Goal: Task Accomplishment & Management: Manage account settings

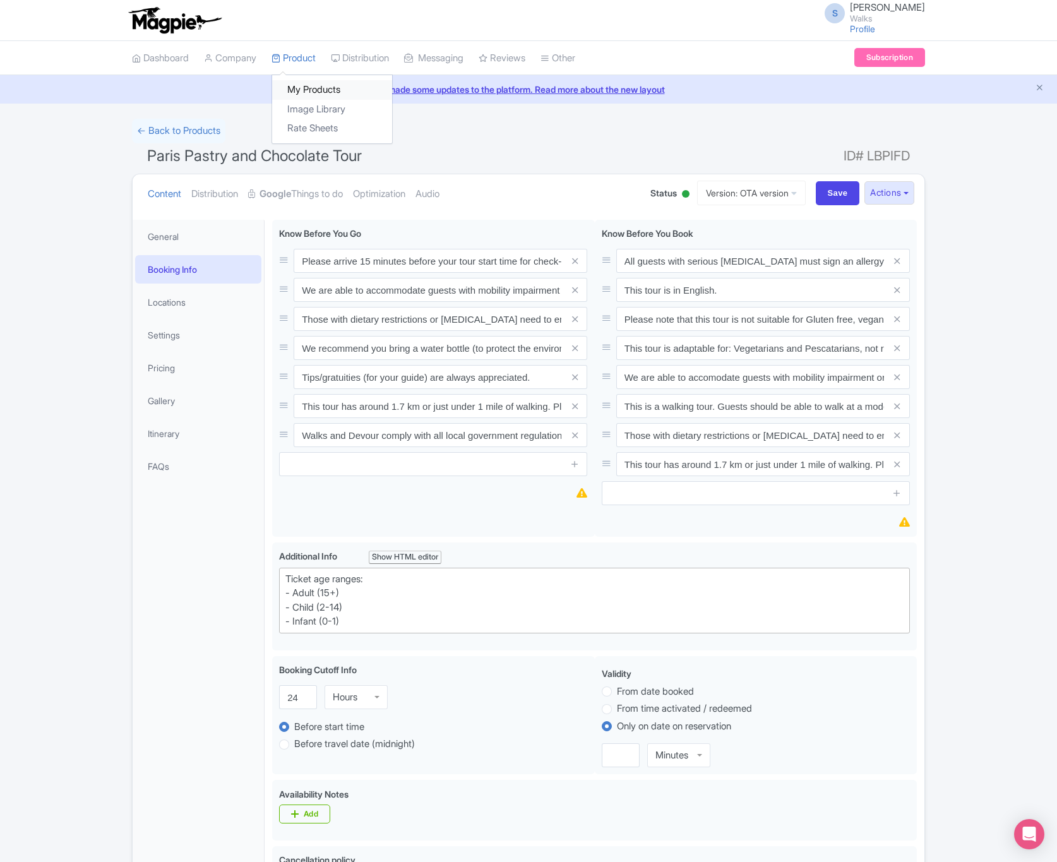
click at [304, 88] on link "My Products" at bounding box center [332, 90] width 120 height 20
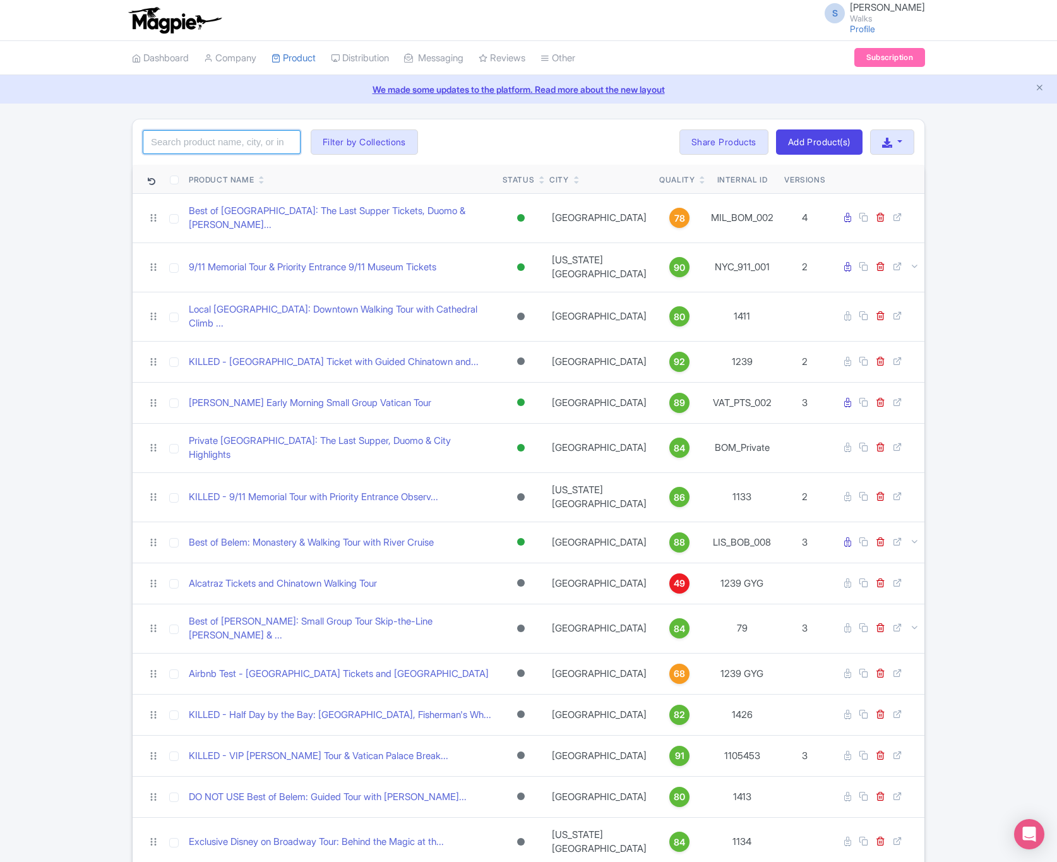
click at [271, 143] on input "search" at bounding box center [222, 142] width 158 height 24
paste input "BCN_BMC_008"
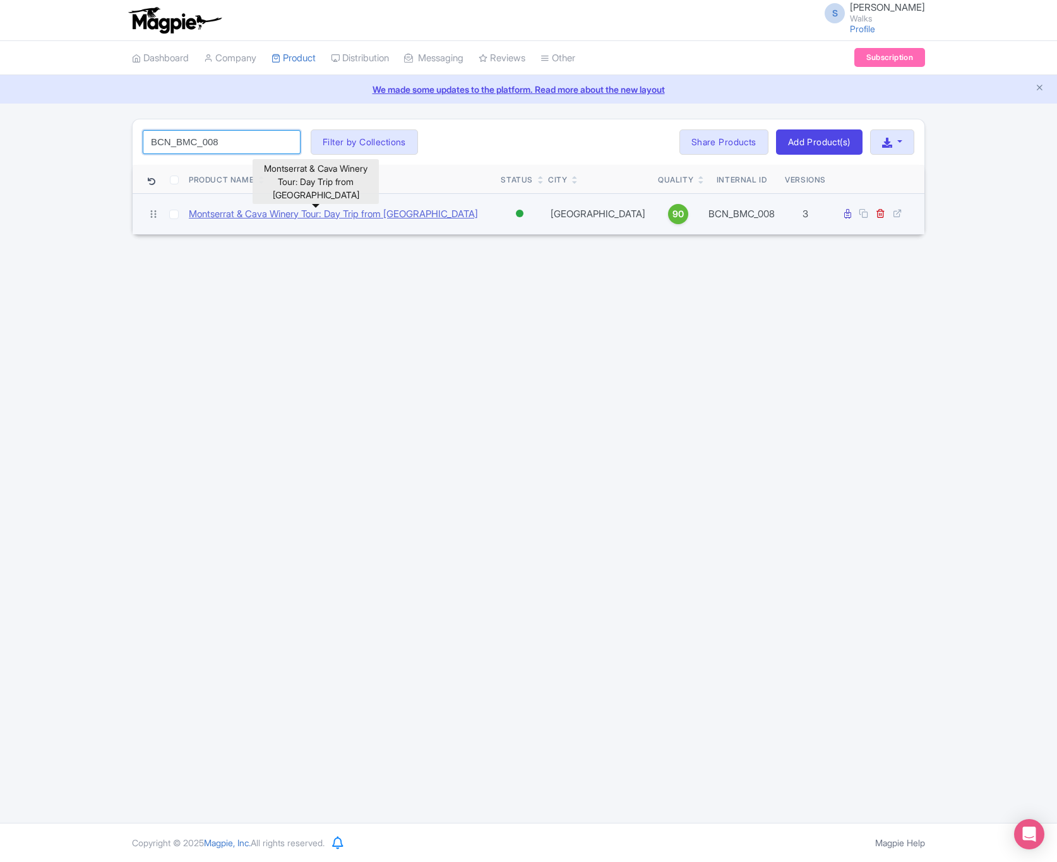
type input "BCN_BMC_008"
click at [277, 216] on link "Montserrat & Cava Winery Tour: Day Trip from [GEOGRAPHIC_DATA]" at bounding box center [333, 214] width 289 height 15
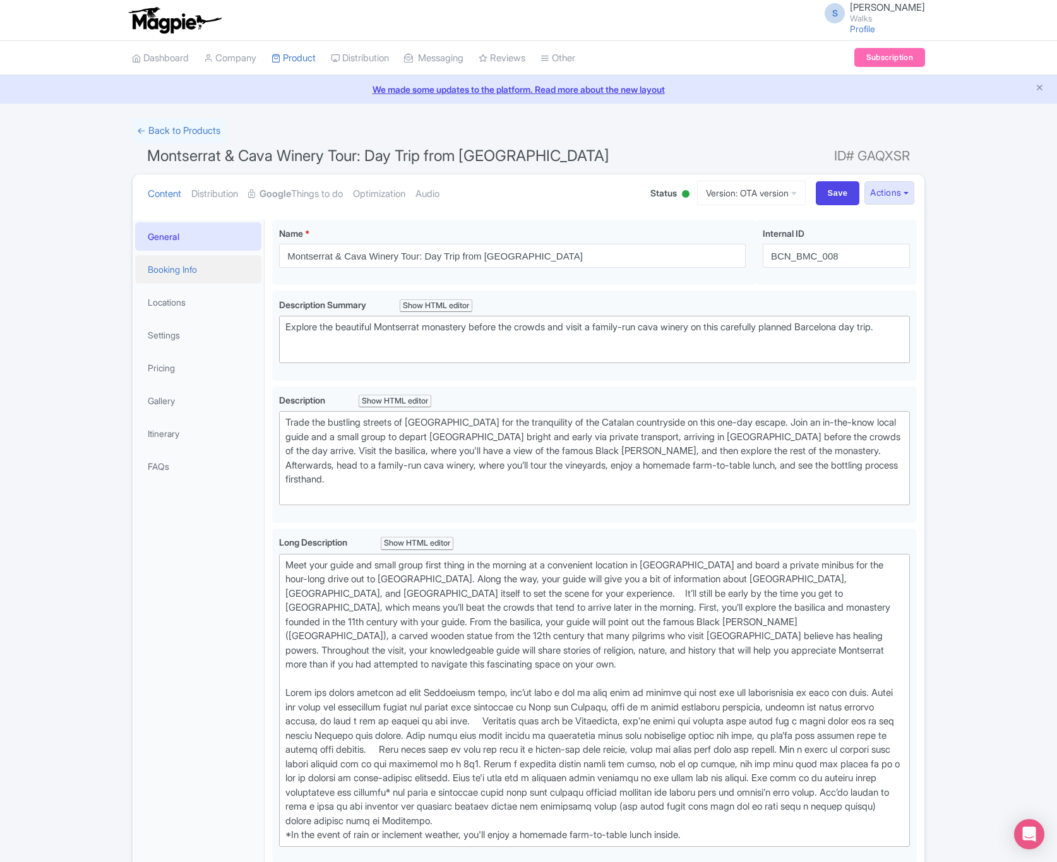
click at [201, 273] on link "Booking Info" at bounding box center [198, 269] width 126 height 28
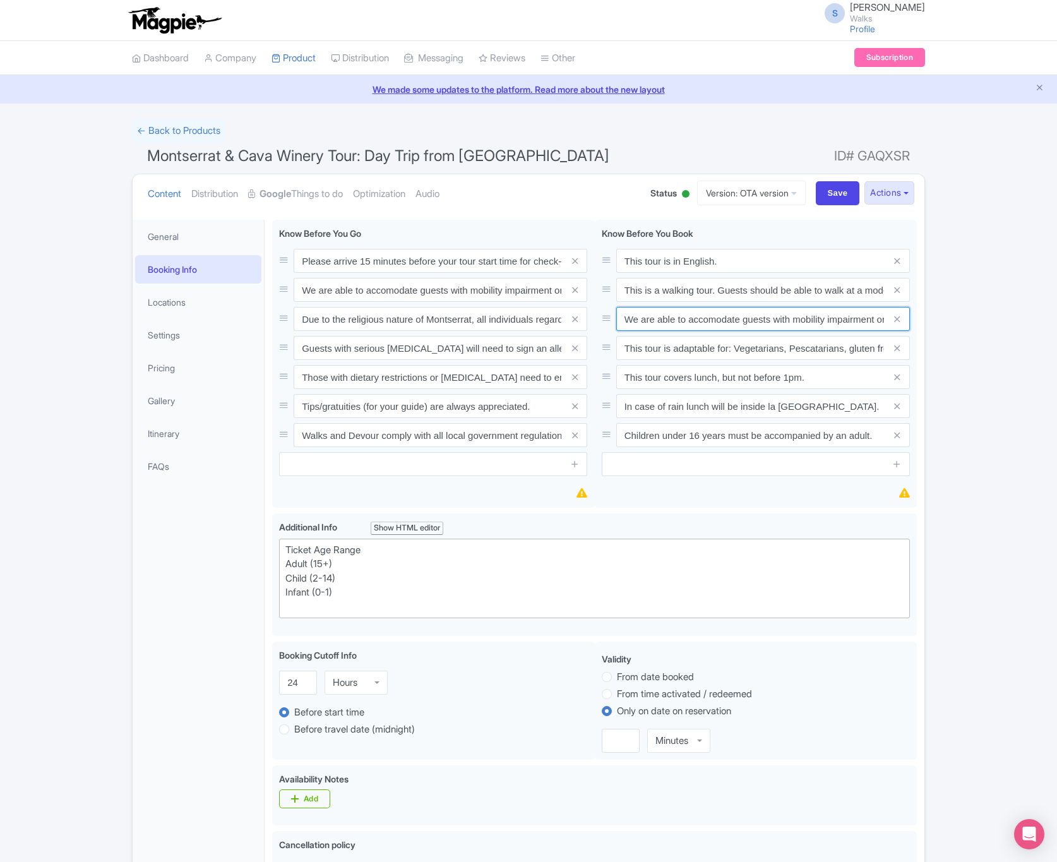
scroll to position [0, 57]
drag, startPoint x: 624, startPoint y: 321, endPoint x: 944, endPoint y: 309, distance: 319.8
click at [944, 309] on div "← Back to Products Montserrat & Cava Winery Tour: Day Trip from Barcelona ID# G…" at bounding box center [528, 738] width 1057 height 1239
paste input "Unfortunately due to the nature of this tour it is not suitable for guests with…"
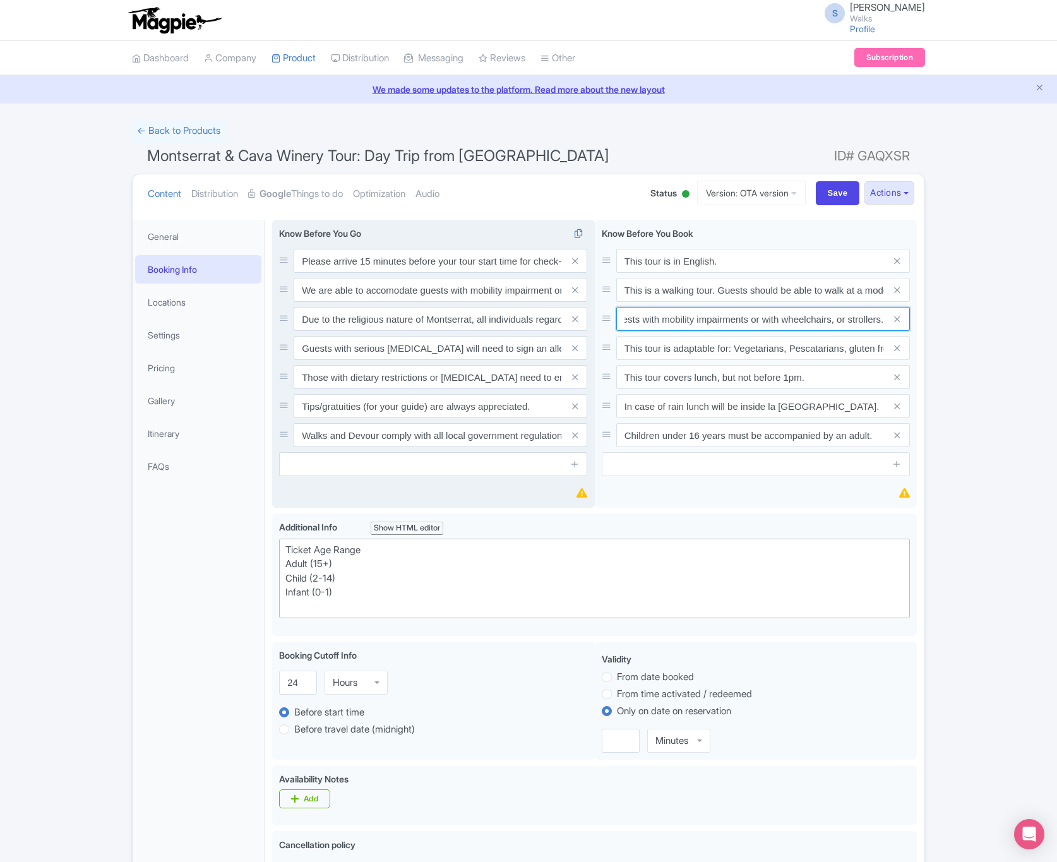
type input "Unfortunately due to the nature of this tour it is not suitable for guests with…"
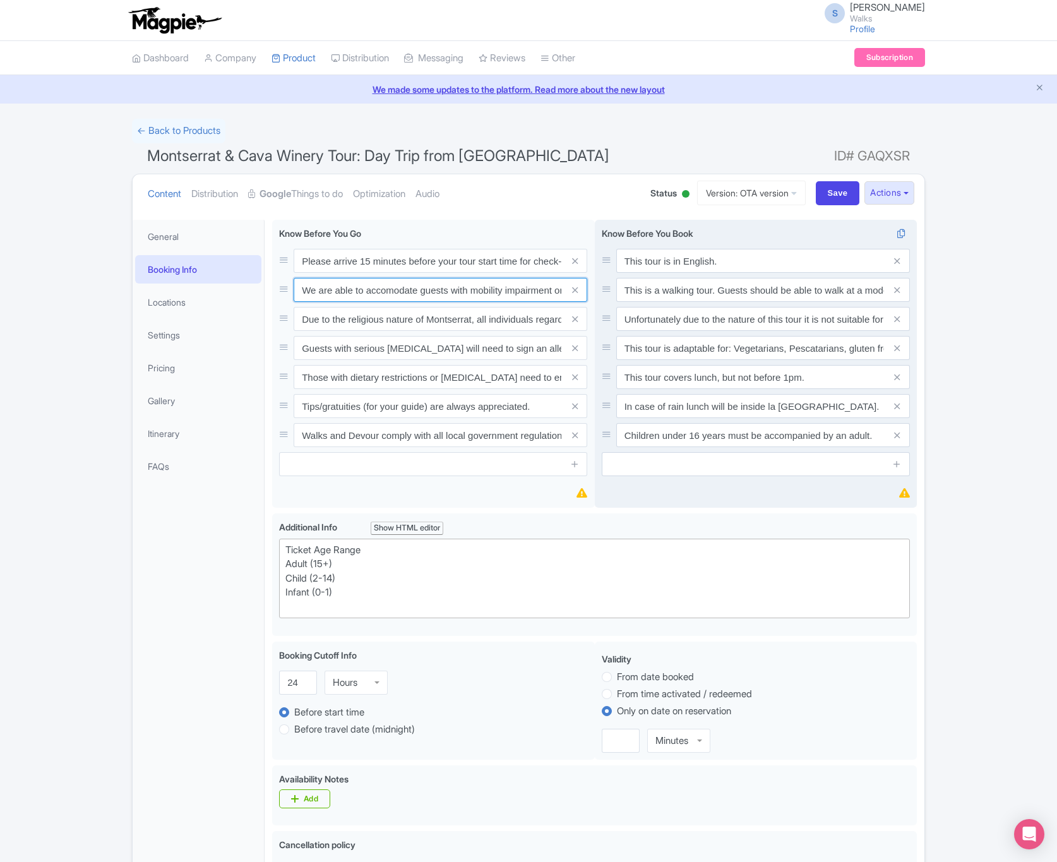
scroll to position [0, 613]
drag, startPoint x: 297, startPoint y: 289, endPoint x: 770, endPoint y: 283, distance: 472.5
click at [770, 283] on div "Know Before You Go i Please arrive 15 minutes before your tour start time for c…" at bounding box center [594, 367] width 645 height 294
paste input "Unfortunately due to the nature of this tour it is not suitable for guests with…"
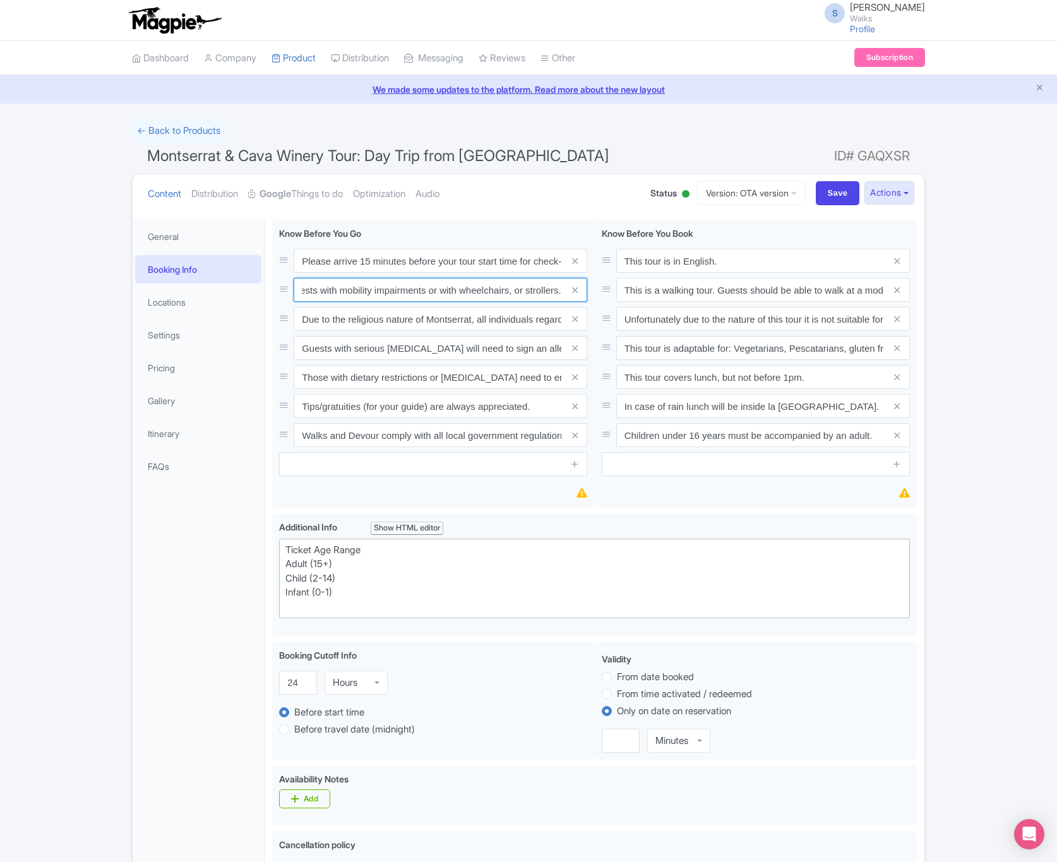
type input "Unfortunately due to the nature of this tour it is not suitable for guests with…"
click at [935, 294] on div "← Back to Products Montserrat & Cava Winery Tour: Day Trip from Barcelona ID# G…" at bounding box center [528, 738] width 1057 height 1239
click at [822, 194] on input "Save" at bounding box center [838, 193] width 44 height 24
type input "Saving..."
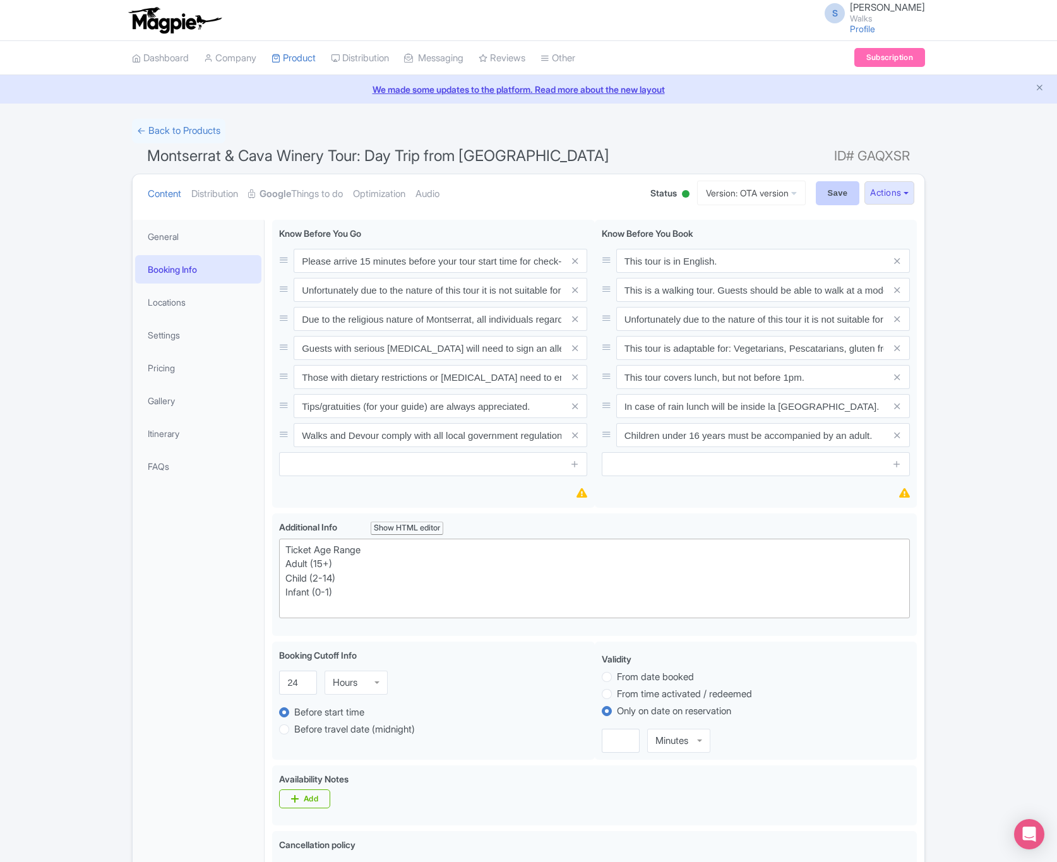
type input "Saving..."
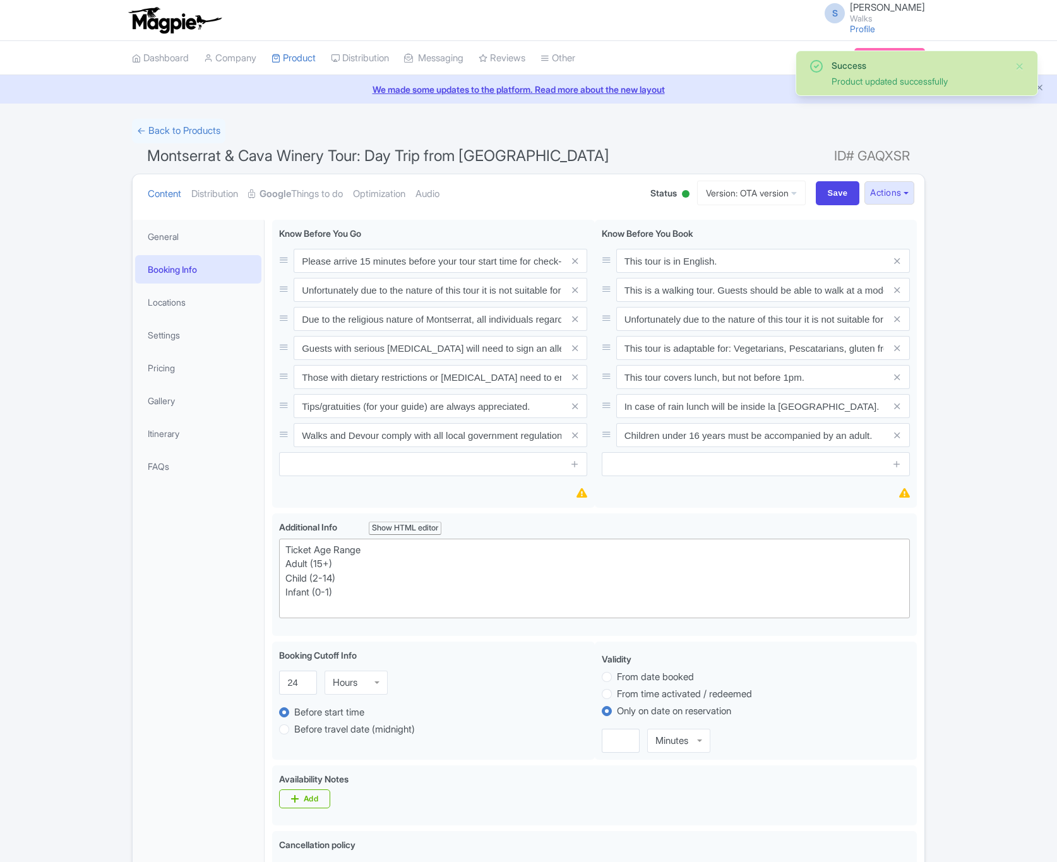
scroll to position [220, 0]
